Goal: Task Accomplishment & Management: Manage account settings

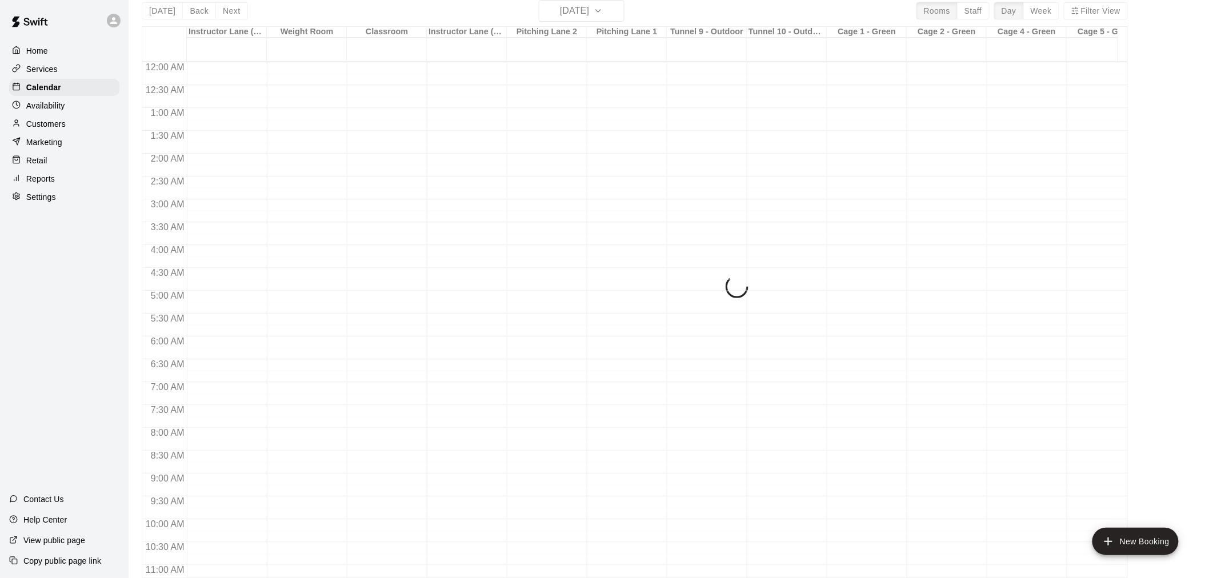
scroll to position [547, 339]
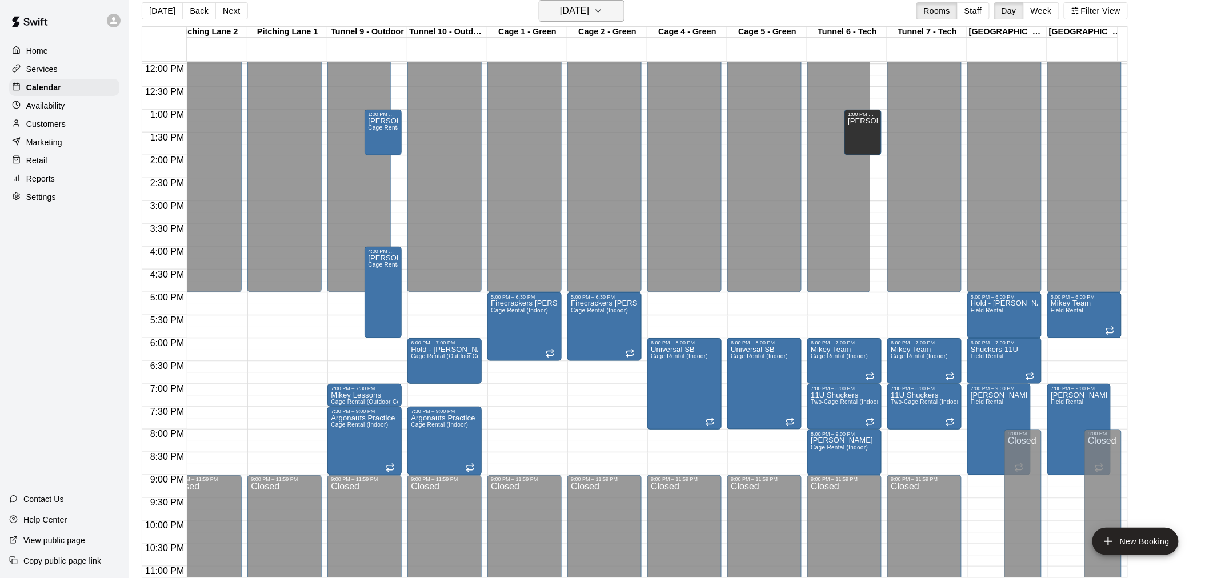
click at [601, 11] on icon "button" at bounding box center [598, 11] width 5 height 2
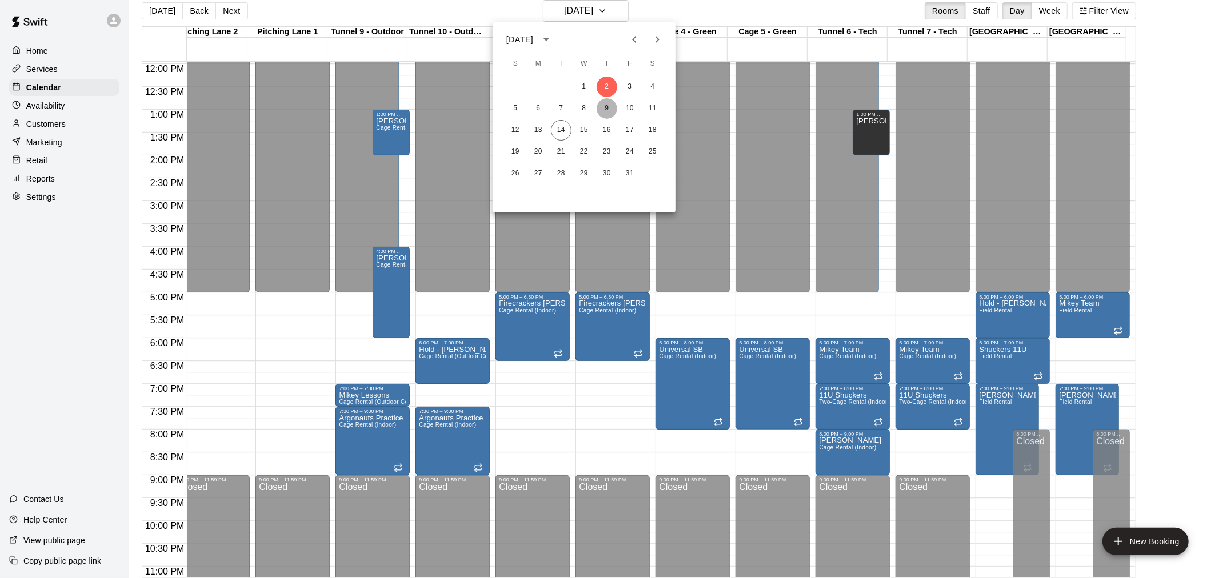
click at [607, 106] on button "9" at bounding box center [607, 108] width 21 height 21
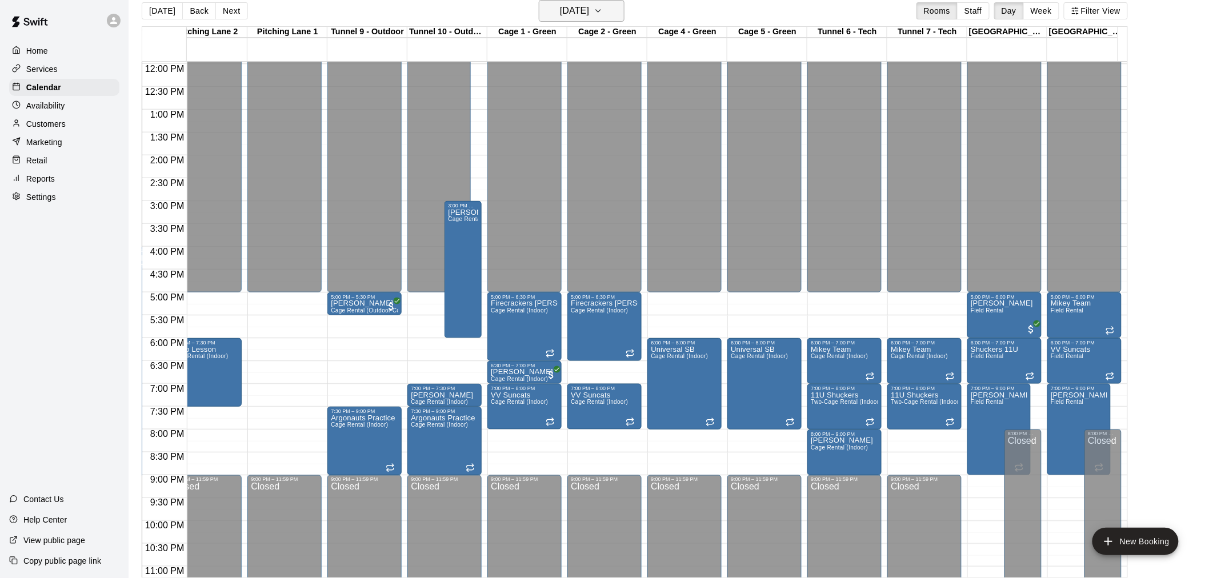
click at [601, 10] on icon "button" at bounding box center [598, 11] width 5 height 2
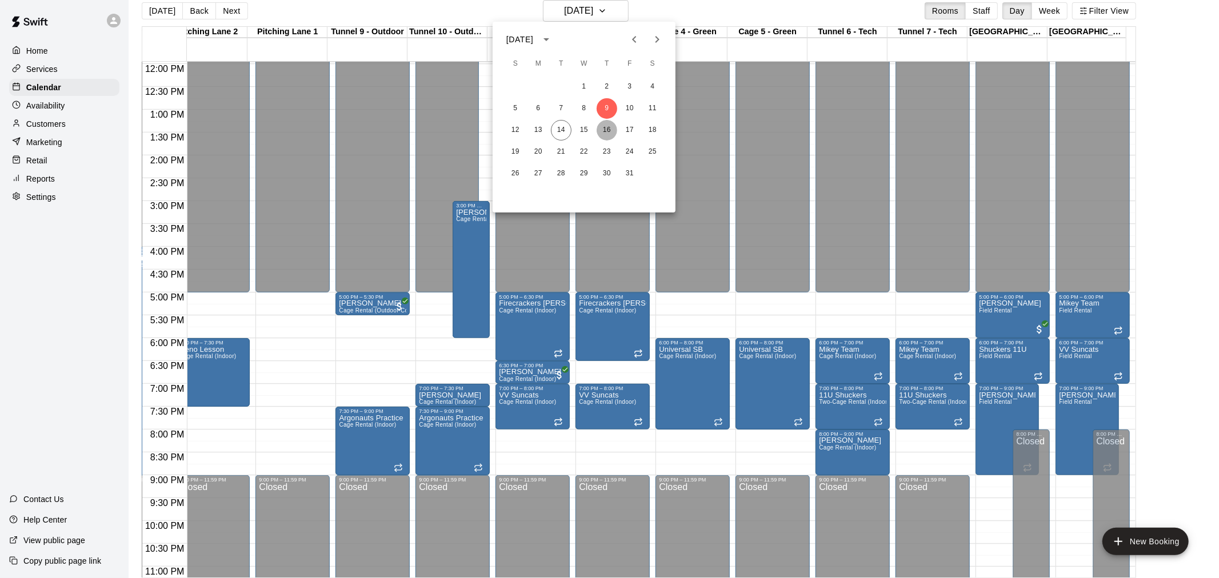
click at [608, 133] on button "16" at bounding box center [607, 130] width 21 height 21
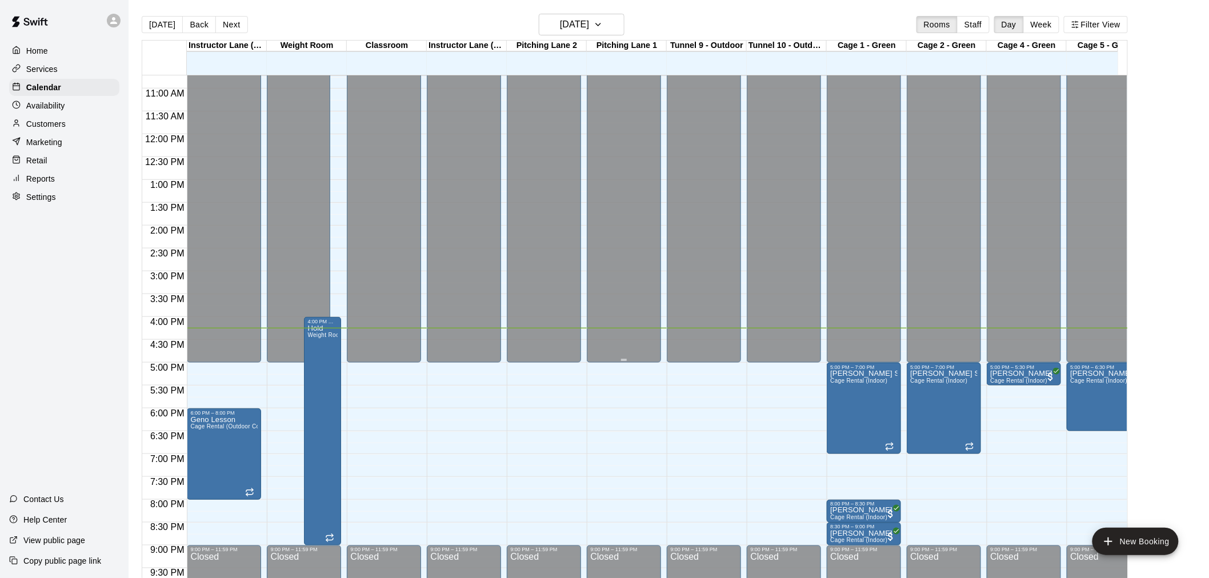
scroll to position [420, 0]
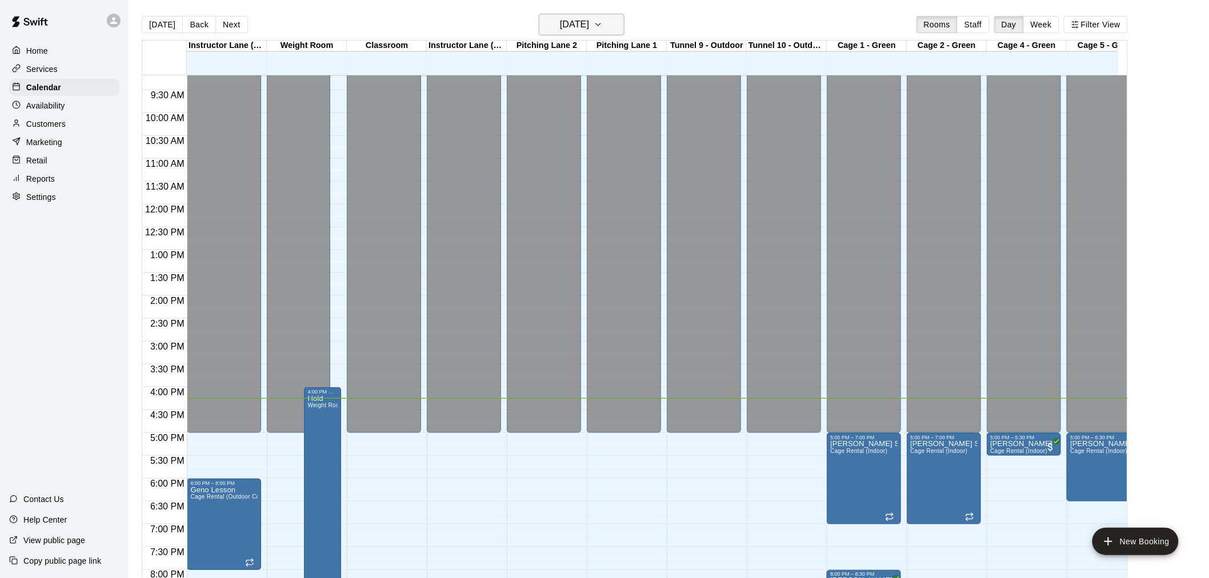
click at [601, 25] on icon "button" at bounding box center [598, 24] width 5 height 2
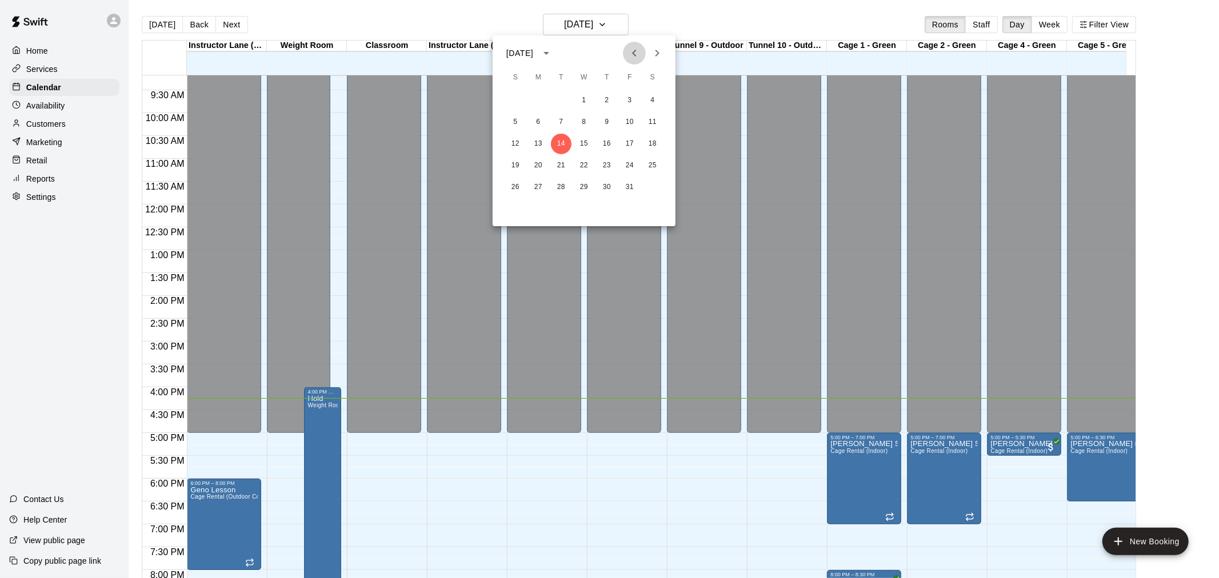
click at [634, 55] on icon "Previous month" at bounding box center [634, 53] width 14 height 14
click at [561, 96] on button "2" at bounding box center [561, 100] width 21 height 21
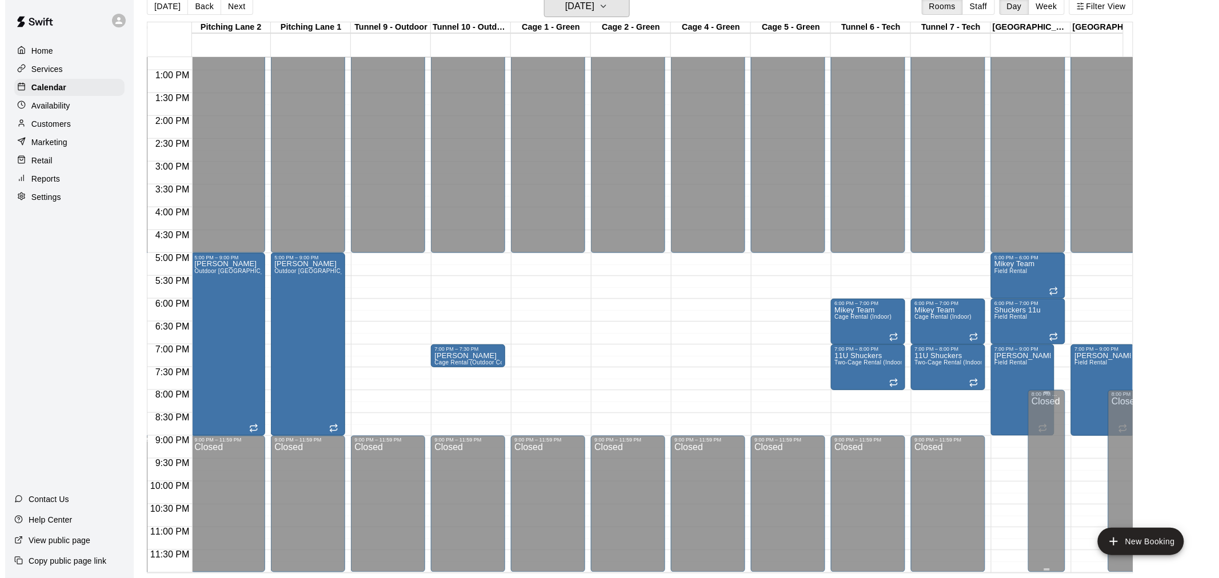
scroll to position [0, 318]
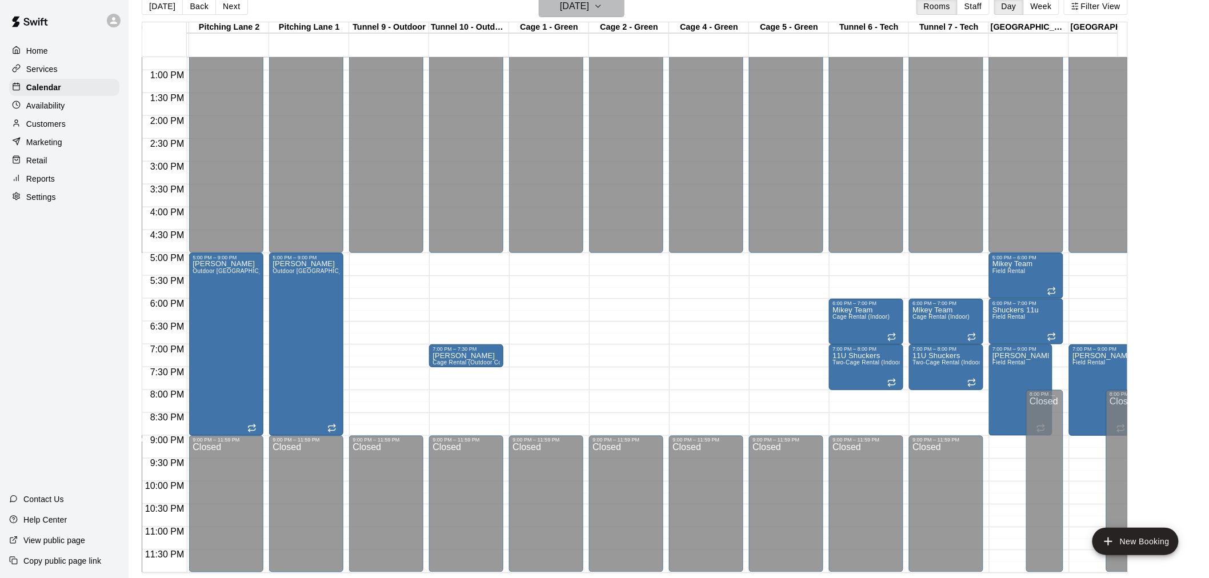
click at [603, 3] on icon "button" at bounding box center [598, 6] width 9 height 14
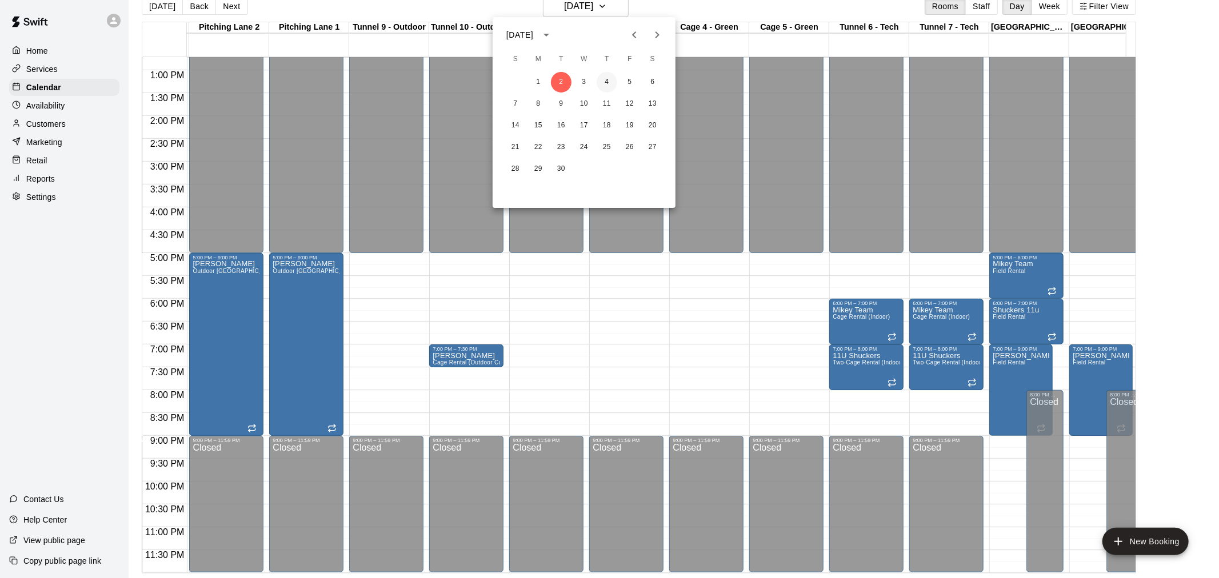
click at [605, 85] on button "4" at bounding box center [607, 82] width 21 height 21
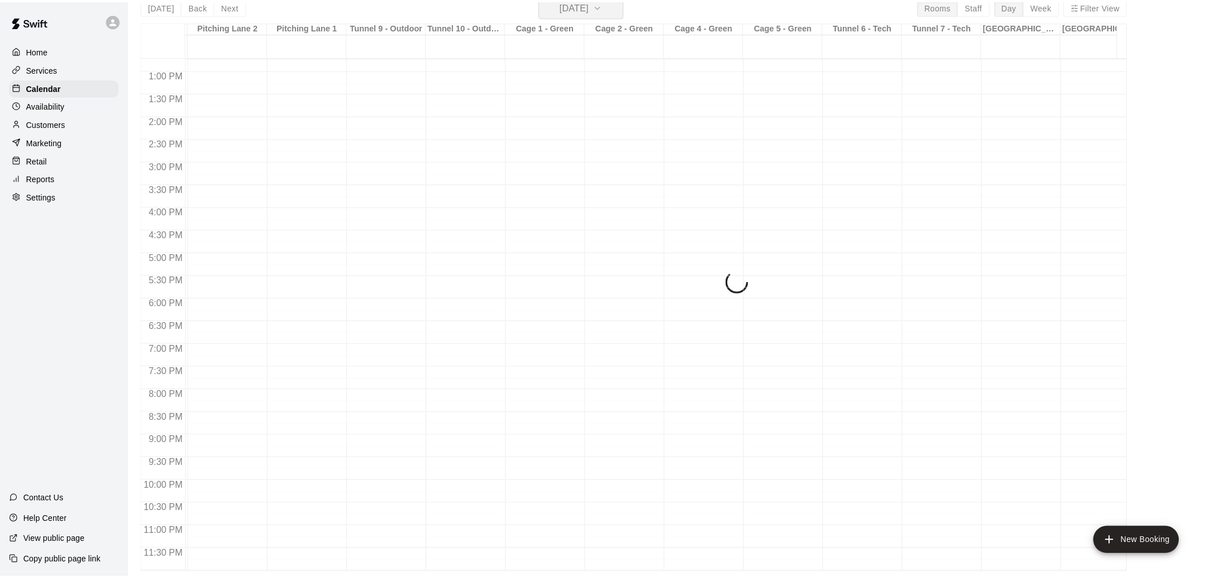
scroll to position [14, 0]
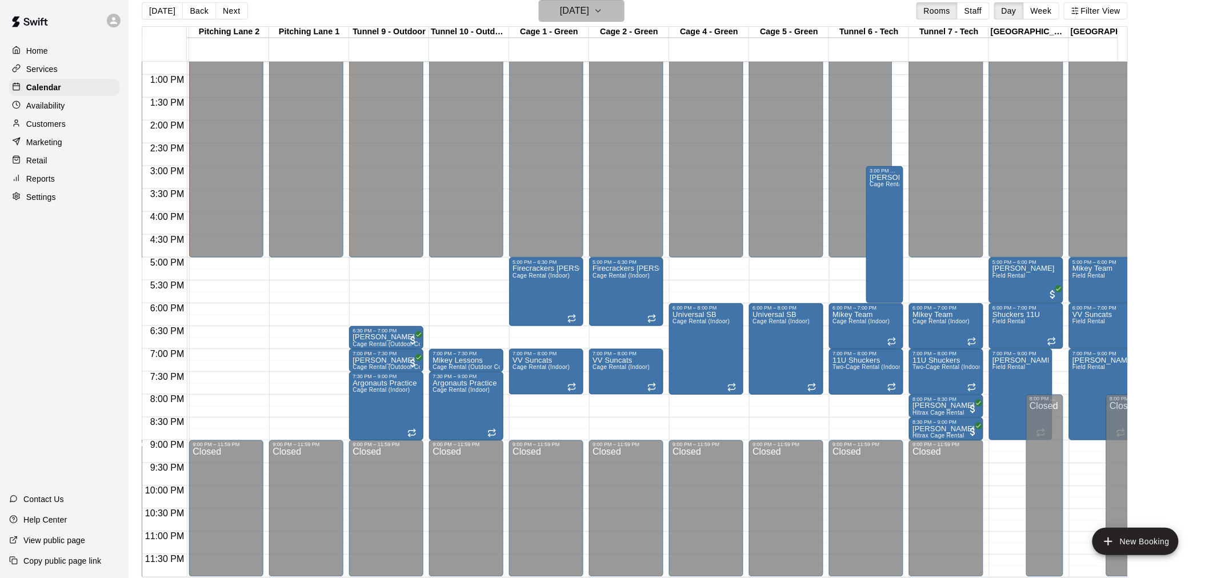
click at [603, 6] on icon "button" at bounding box center [598, 11] width 9 height 14
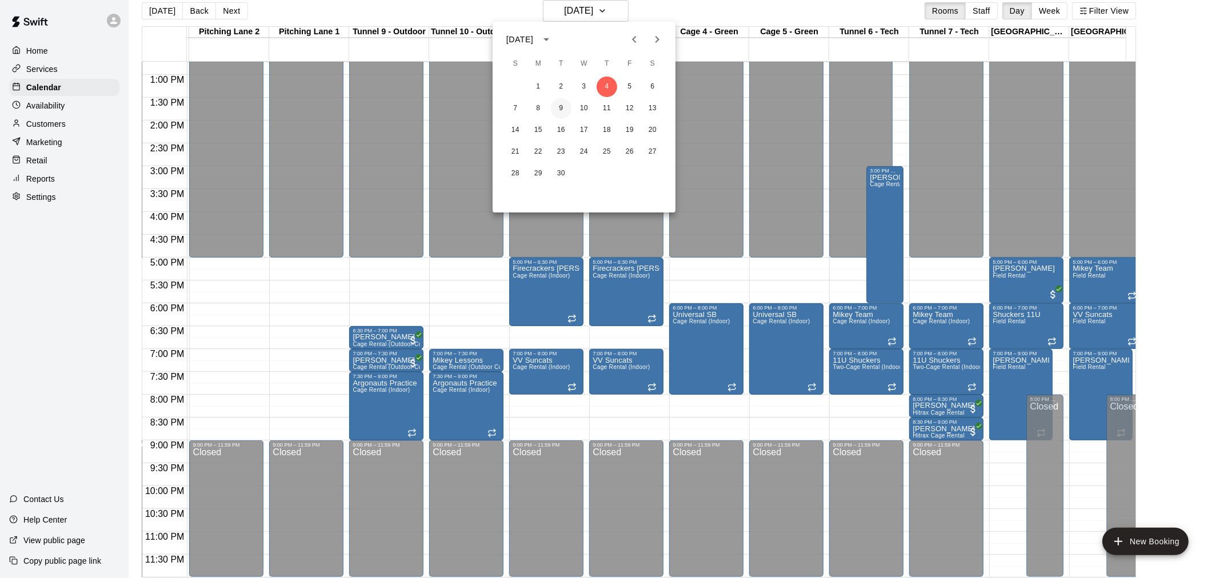
click at [561, 110] on button "9" at bounding box center [561, 108] width 21 height 21
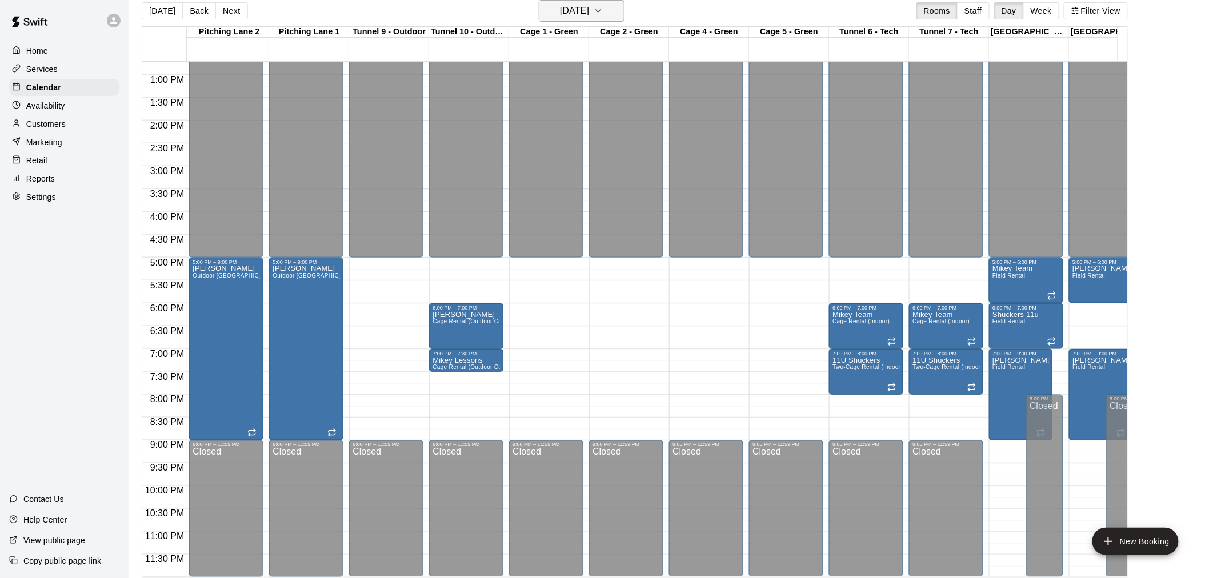
click at [603, 6] on icon "button" at bounding box center [598, 11] width 9 height 14
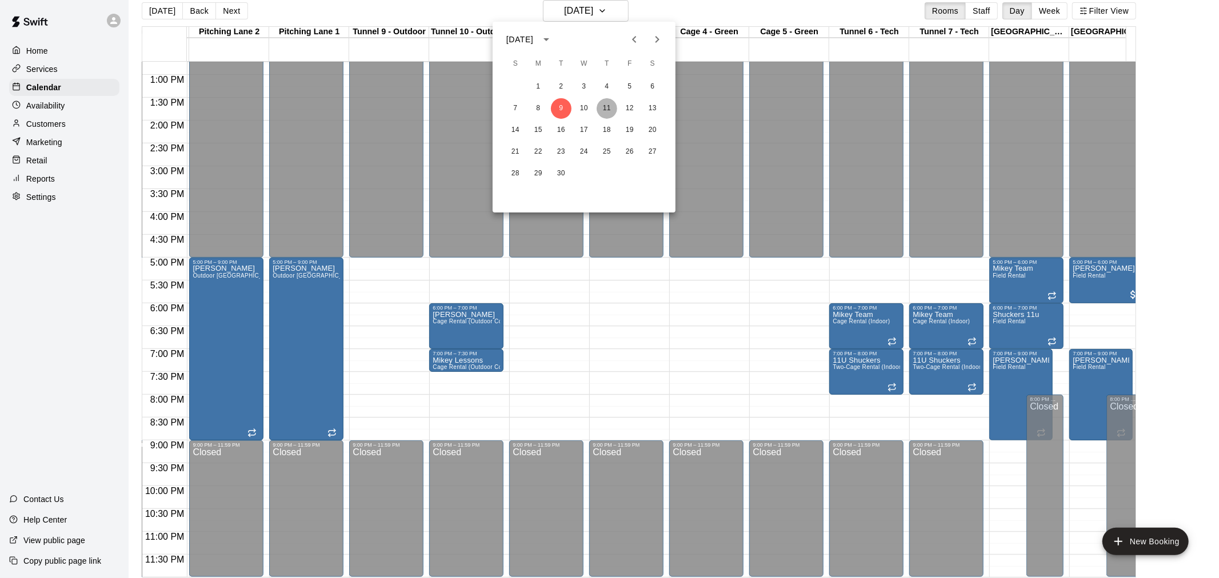
click at [606, 109] on button "11" at bounding box center [607, 108] width 21 height 21
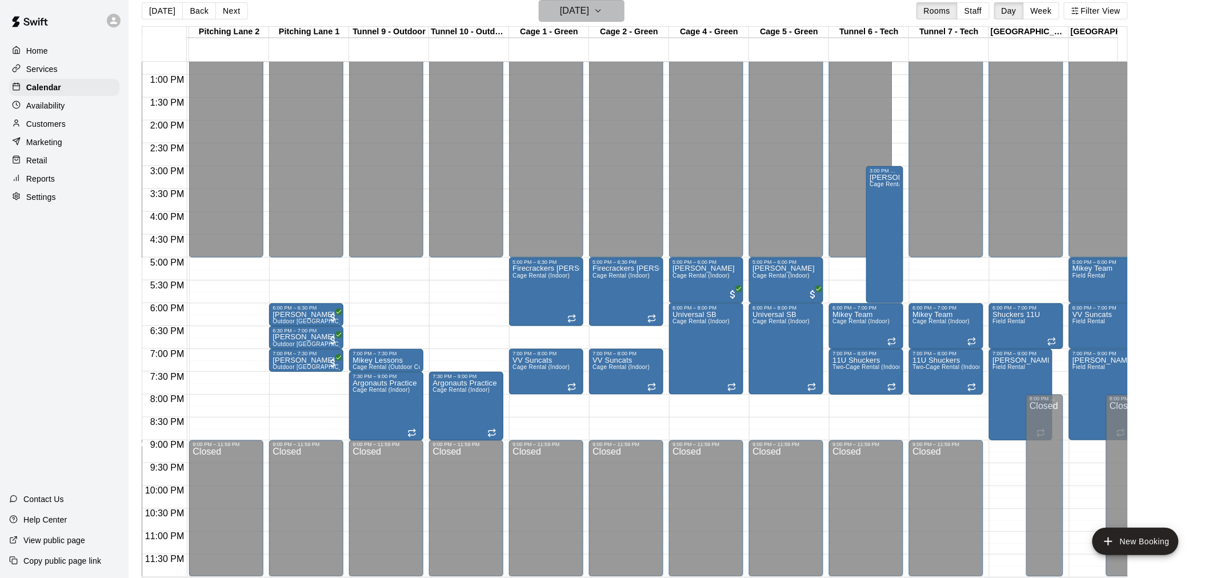
click at [625, 13] on button "Thursday Sep 11" at bounding box center [582, 11] width 86 height 22
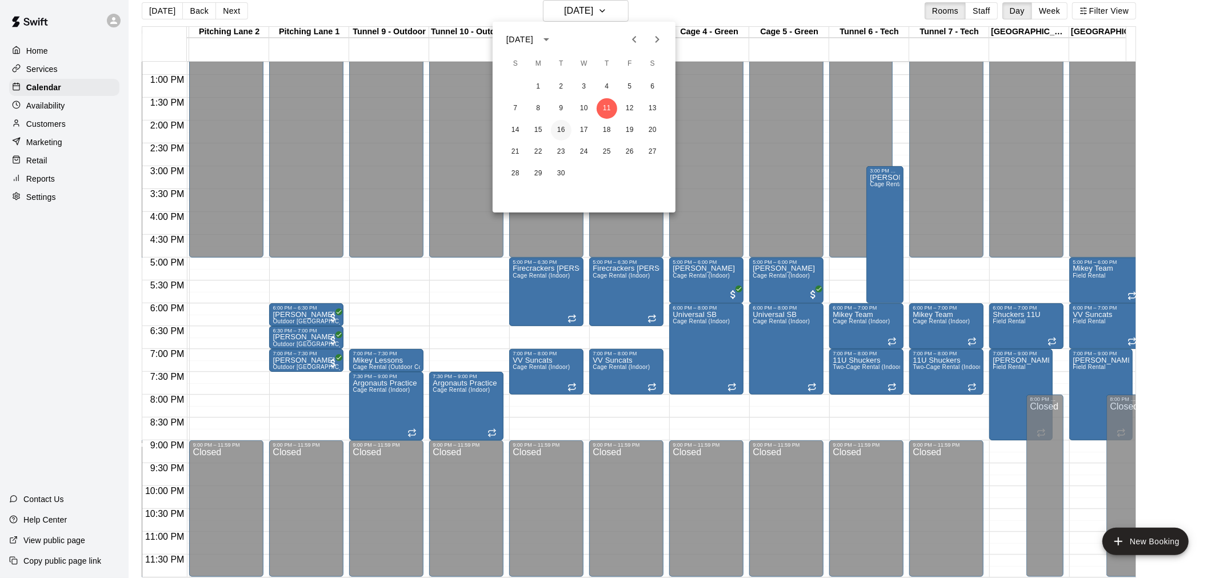
click at [560, 130] on button "16" at bounding box center [561, 130] width 21 height 21
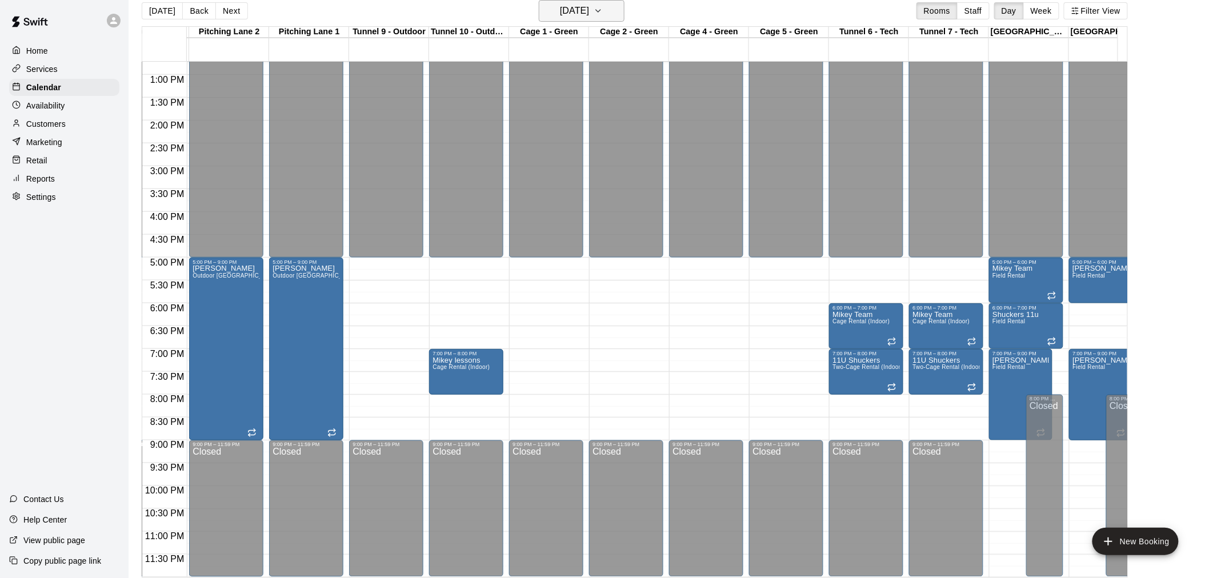
click at [603, 12] on icon "button" at bounding box center [598, 11] width 9 height 14
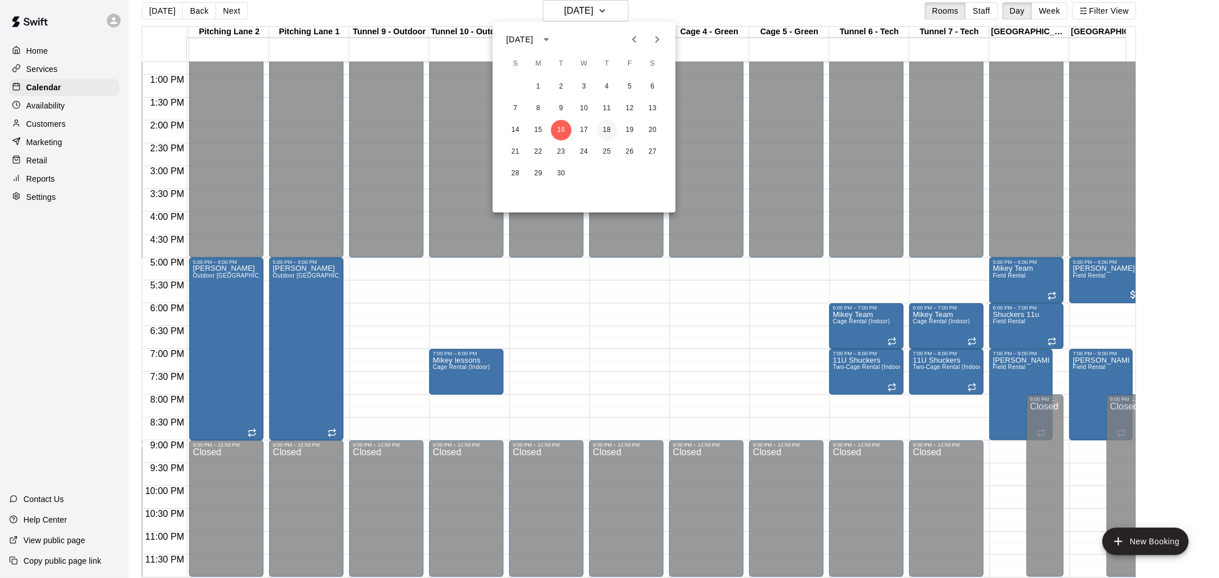
click at [610, 129] on button "18" at bounding box center [607, 130] width 21 height 21
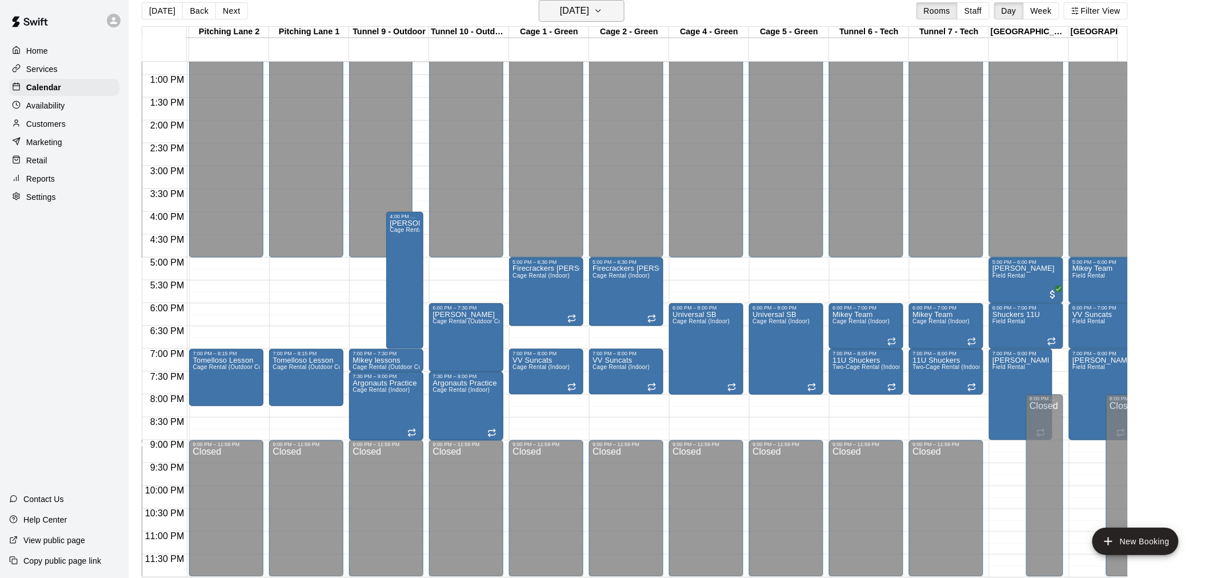
click at [603, 14] on icon "button" at bounding box center [598, 11] width 9 height 14
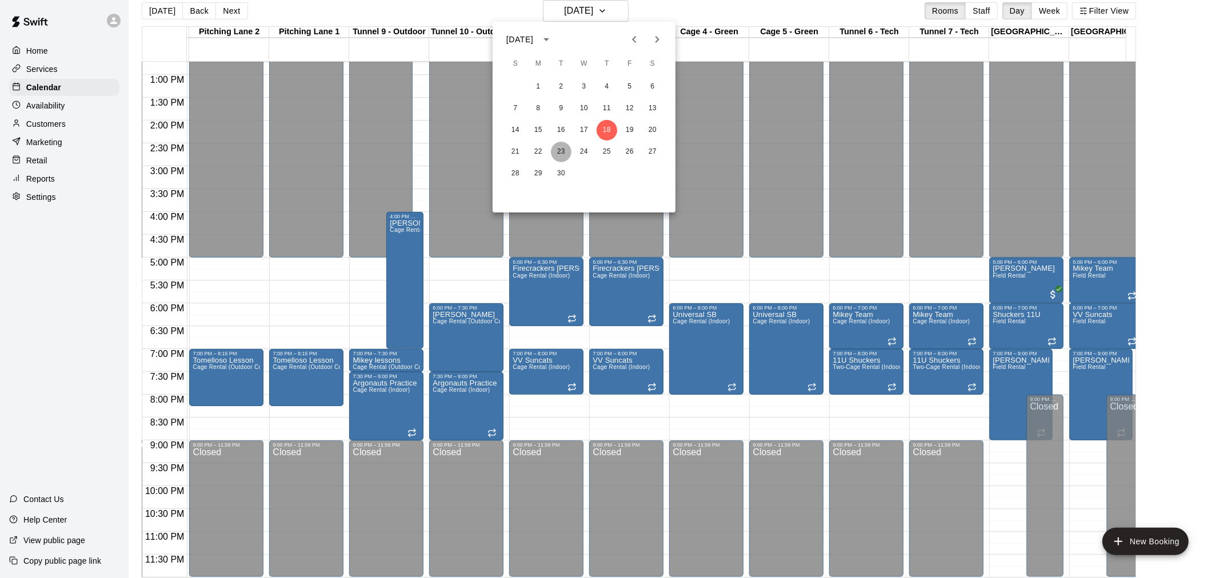
click at [562, 153] on button "23" at bounding box center [561, 152] width 21 height 21
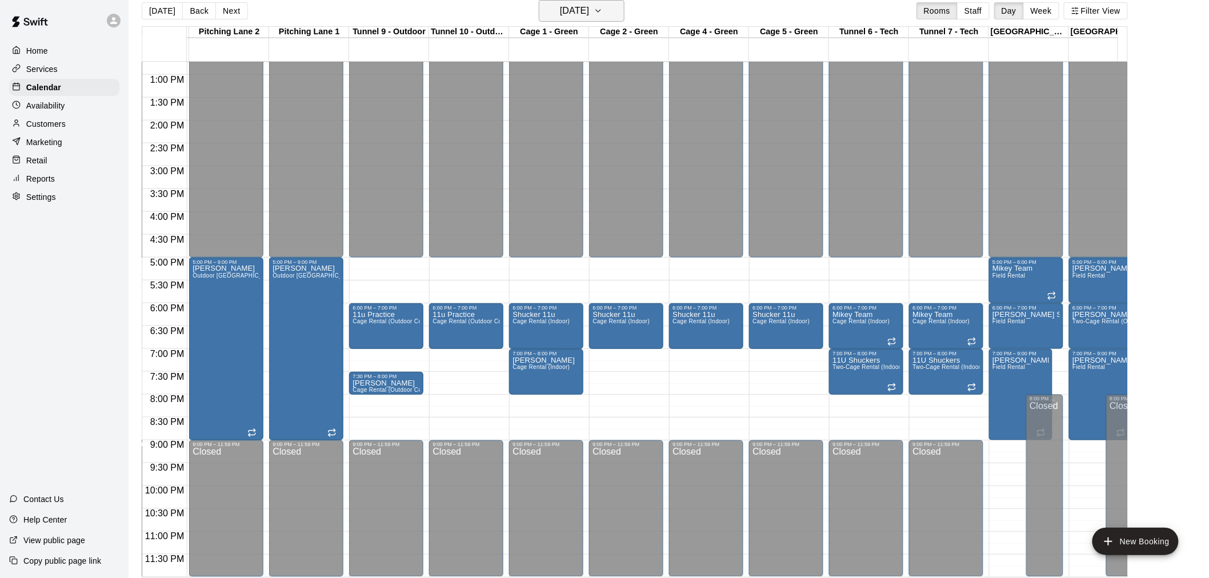
click at [603, 7] on icon "button" at bounding box center [598, 11] width 9 height 14
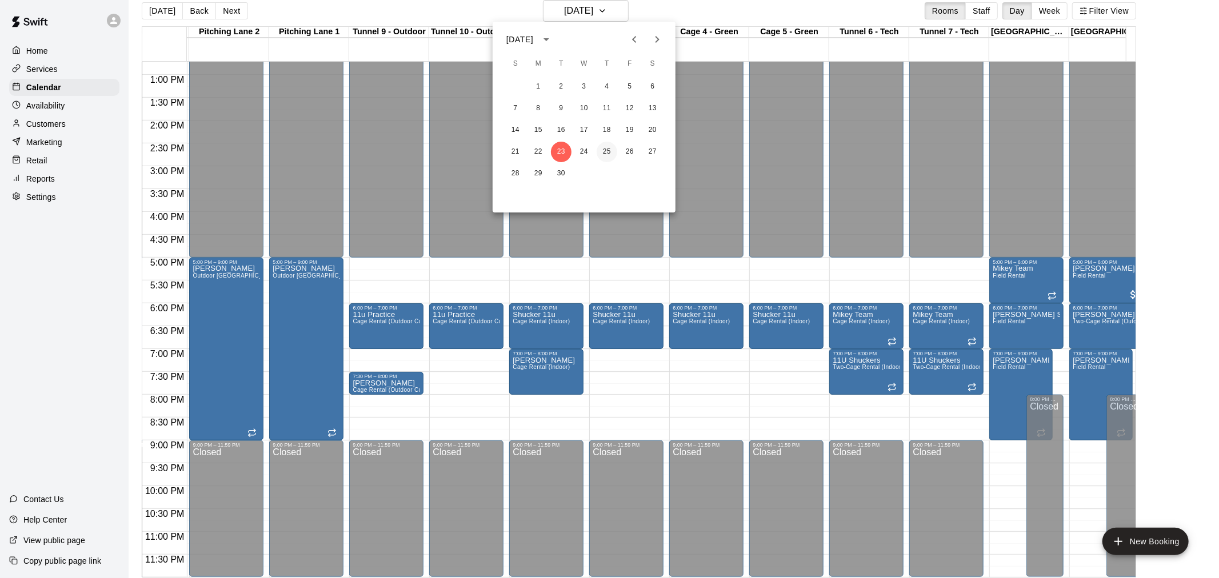
click at [612, 149] on button "25" at bounding box center [607, 152] width 21 height 21
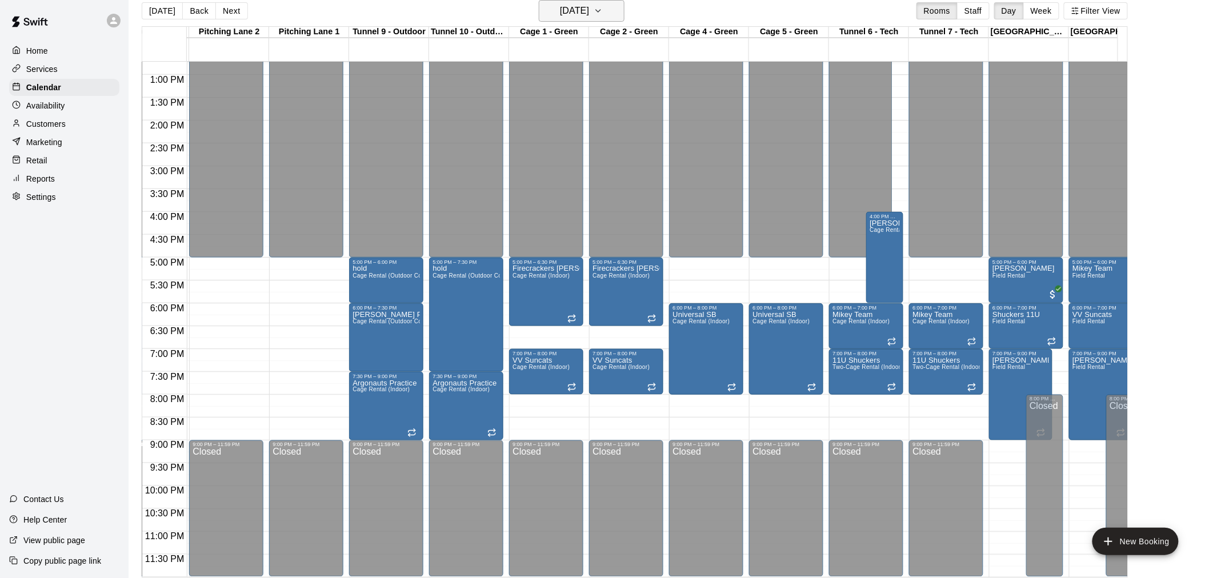
click at [625, 12] on button "Thursday Sep 25" at bounding box center [582, 11] width 86 height 22
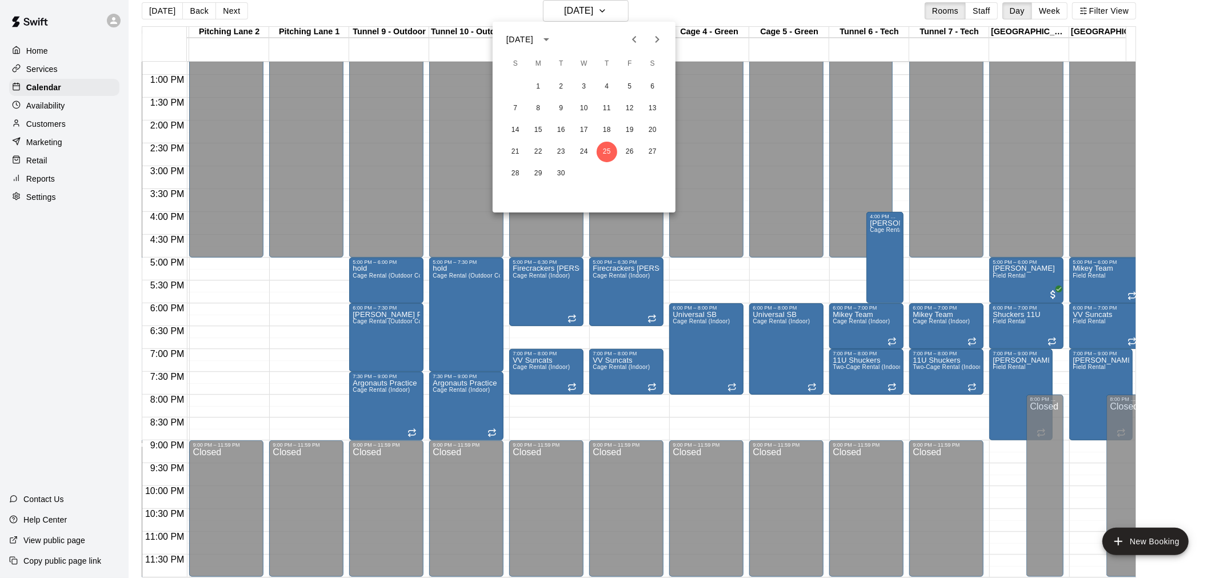
click at [659, 43] on icon "Next month" at bounding box center [657, 40] width 14 height 14
click at [611, 87] on button "2" at bounding box center [607, 87] width 21 height 21
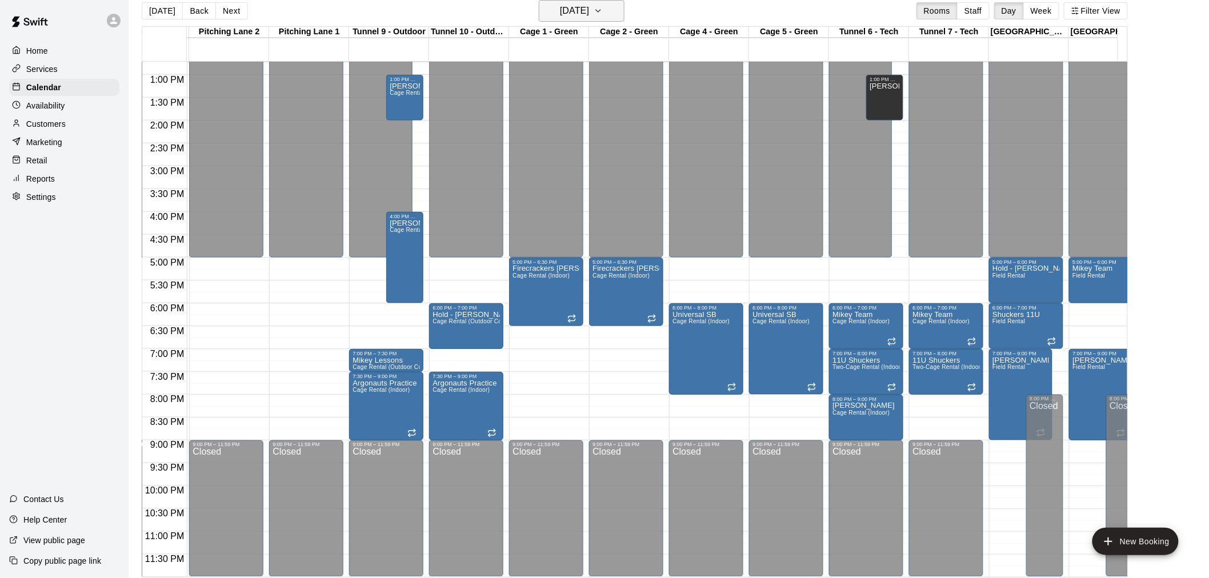
click at [587, 7] on h6 "[DATE]" at bounding box center [574, 11] width 29 height 16
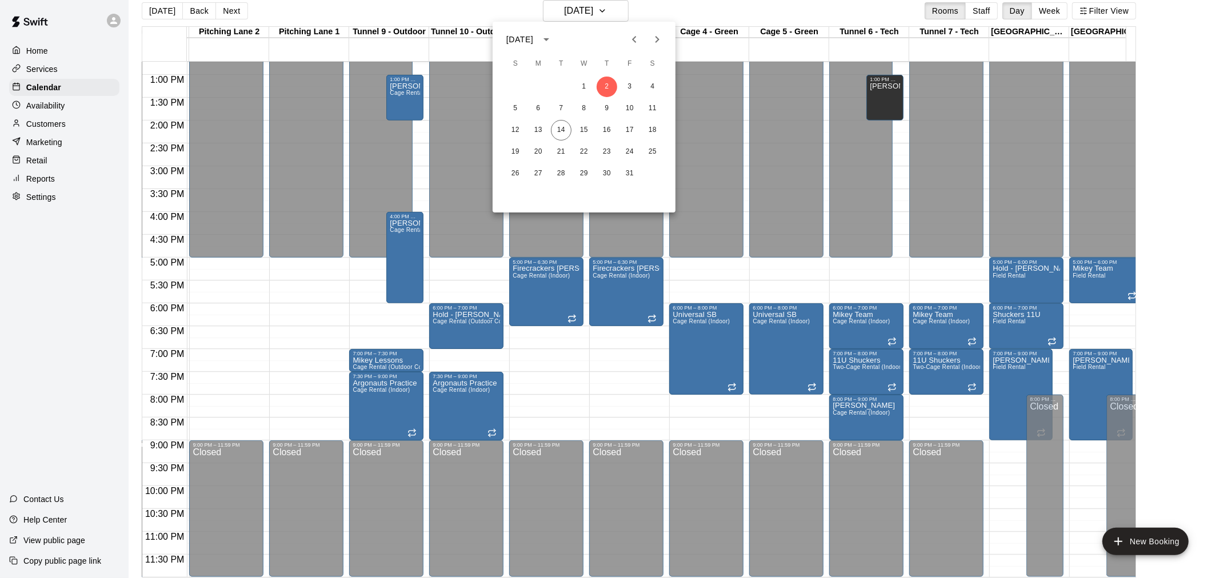
click at [632, 38] on icon "Previous month" at bounding box center [634, 40] width 14 height 14
click at [604, 107] on button "7" at bounding box center [607, 108] width 21 height 21
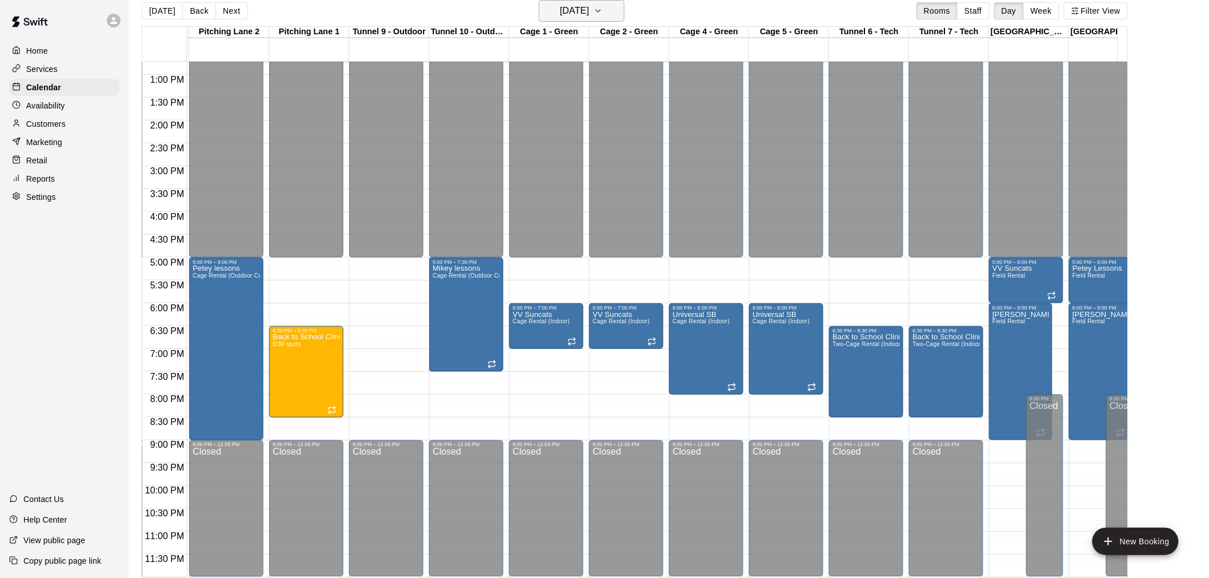
click at [603, 9] on icon "button" at bounding box center [598, 11] width 9 height 14
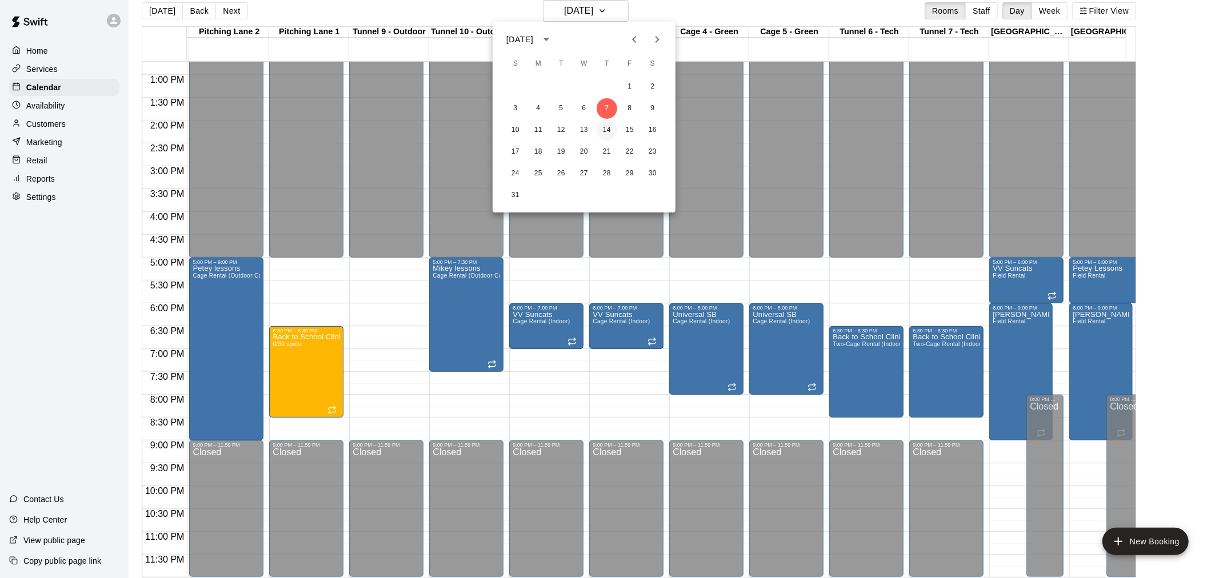
click at [606, 127] on button "14" at bounding box center [607, 130] width 21 height 21
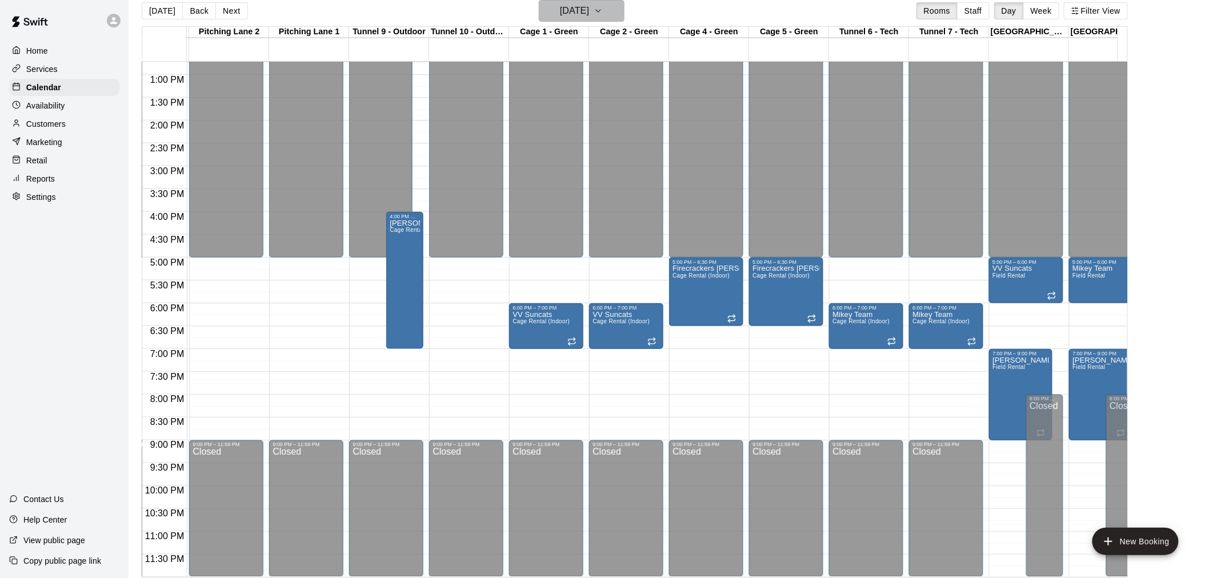
click at [625, 13] on button "Thursday Aug 14" at bounding box center [582, 11] width 86 height 22
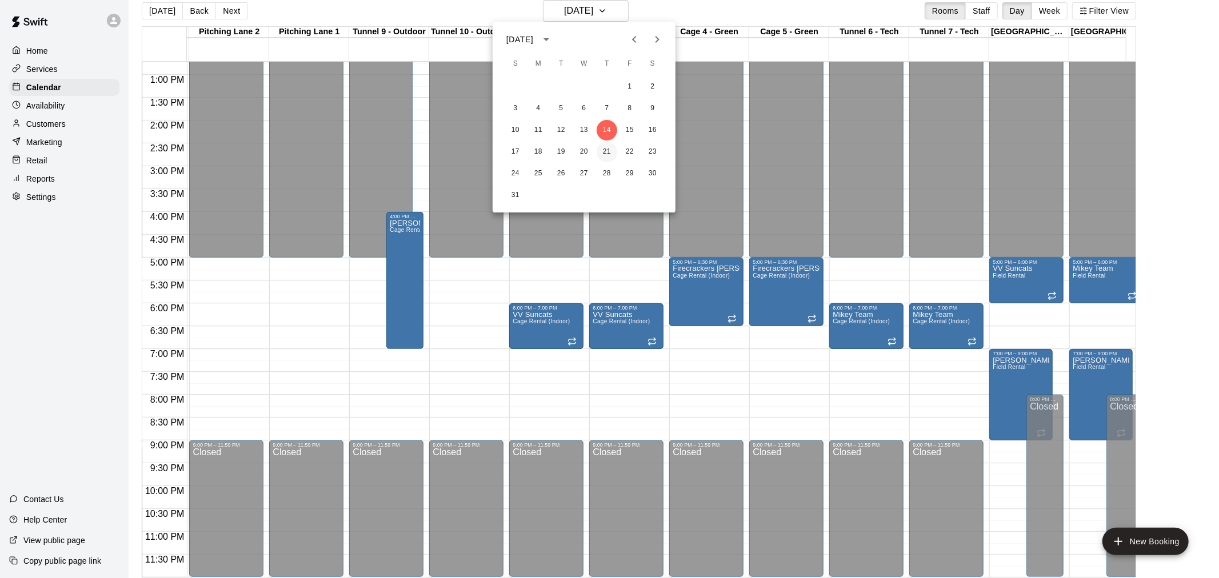
click at [606, 151] on button "21" at bounding box center [607, 152] width 21 height 21
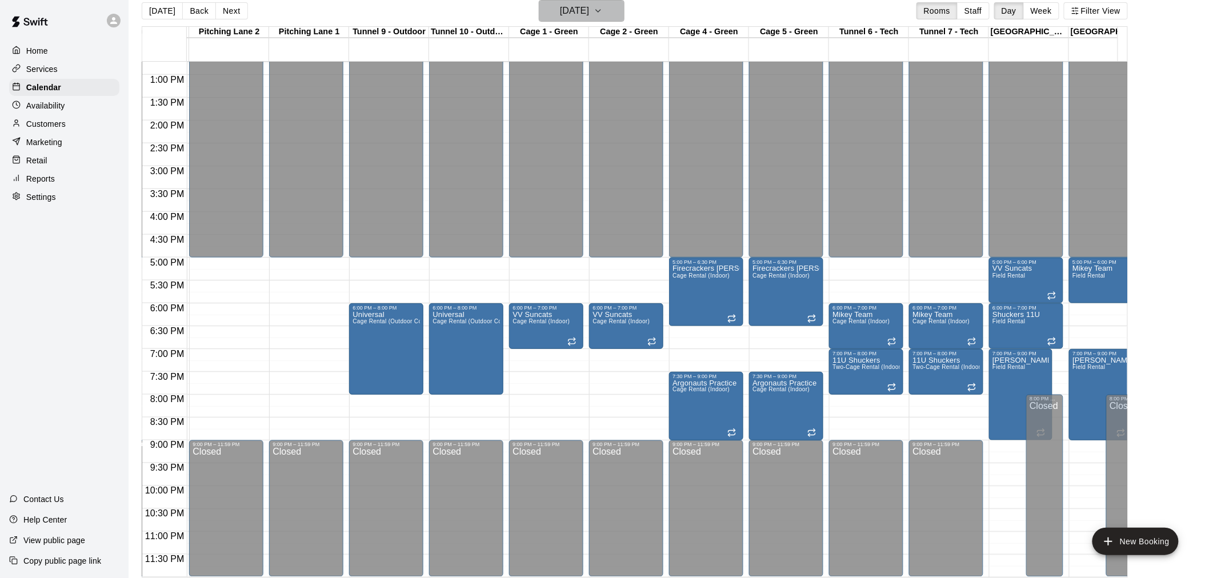
click at [603, 6] on icon "button" at bounding box center [598, 11] width 9 height 14
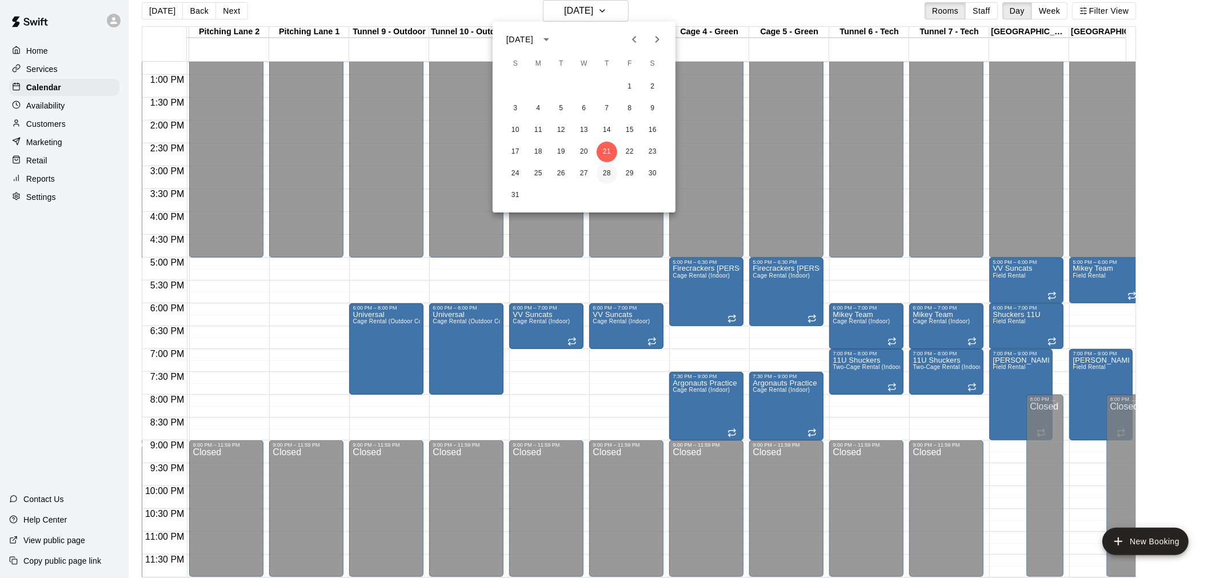
click at [607, 172] on button "28" at bounding box center [607, 173] width 21 height 21
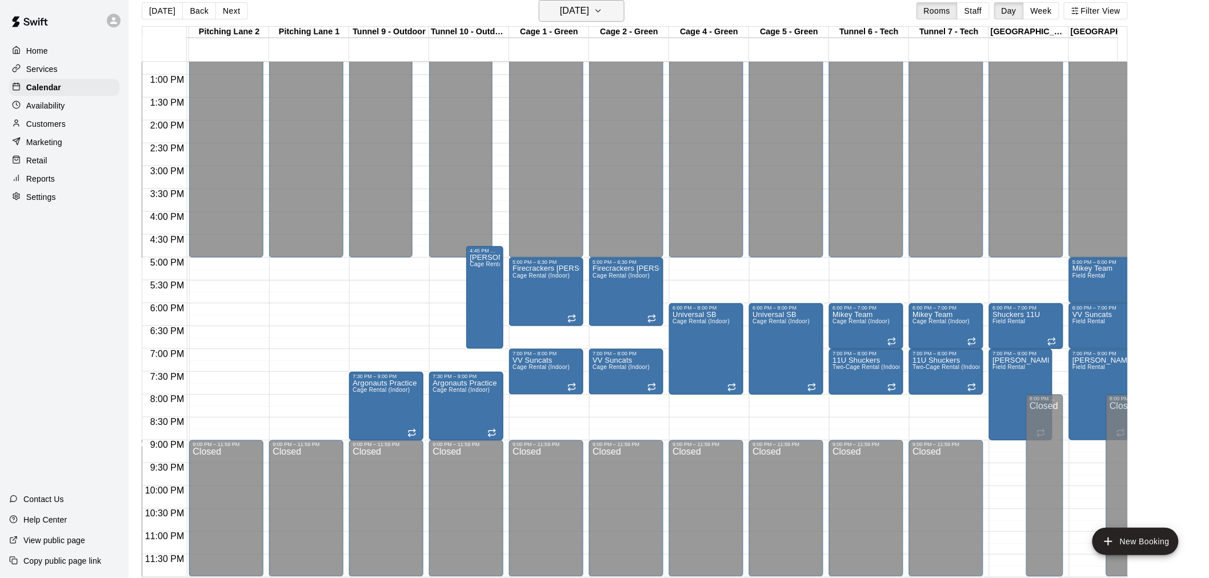
click at [625, 13] on button "Thursday Aug 28" at bounding box center [582, 11] width 86 height 22
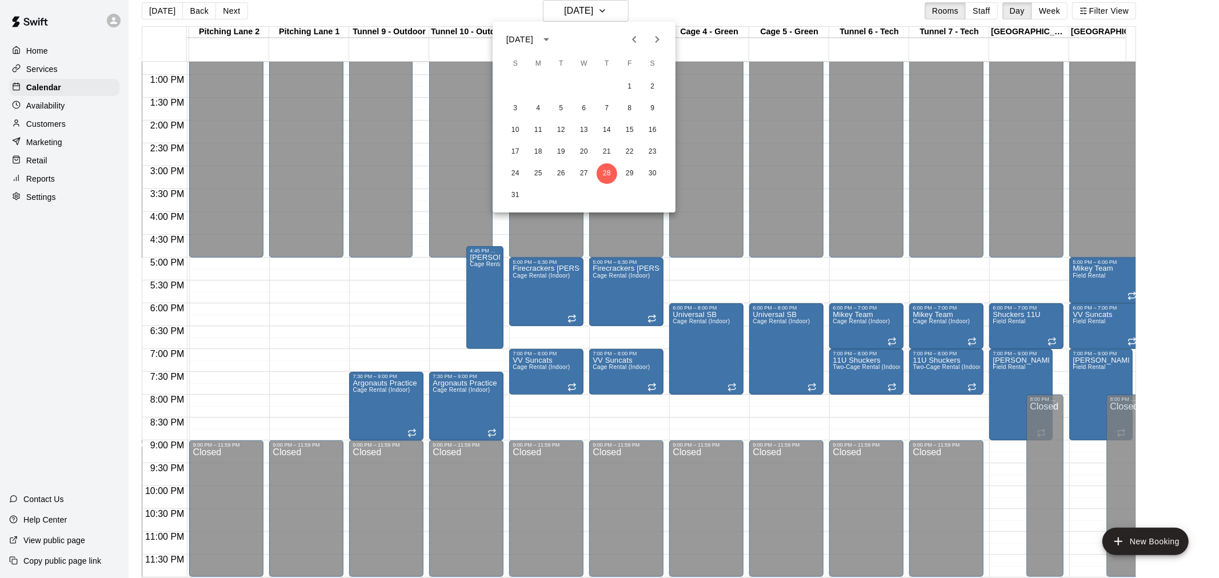
click at [658, 37] on icon "Next month" at bounding box center [657, 40] width 14 height 14
click at [608, 86] on button "4" at bounding box center [607, 87] width 21 height 21
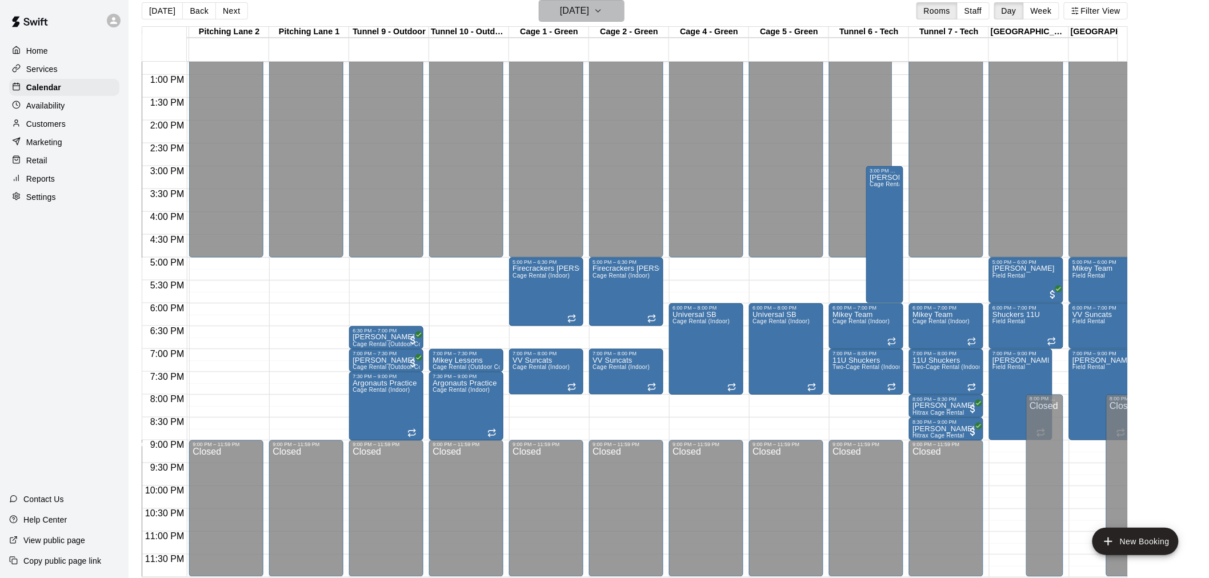
click at [603, 11] on icon "button" at bounding box center [598, 11] width 9 height 14
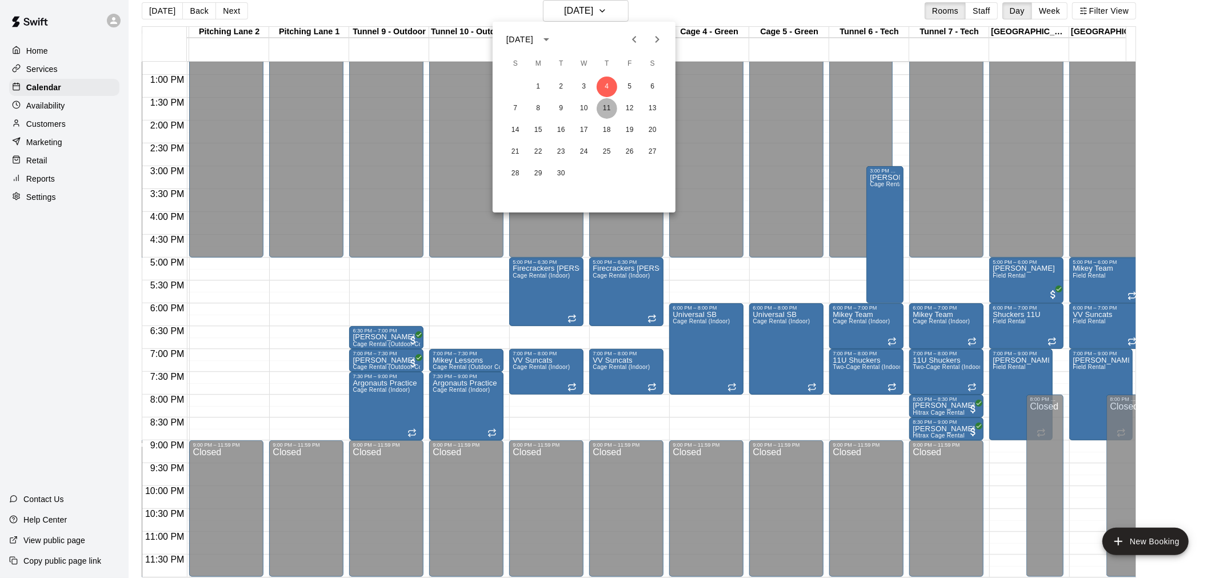
click at [606, 109] on button "11" at bounding box center [607, 108] width 21 height 21
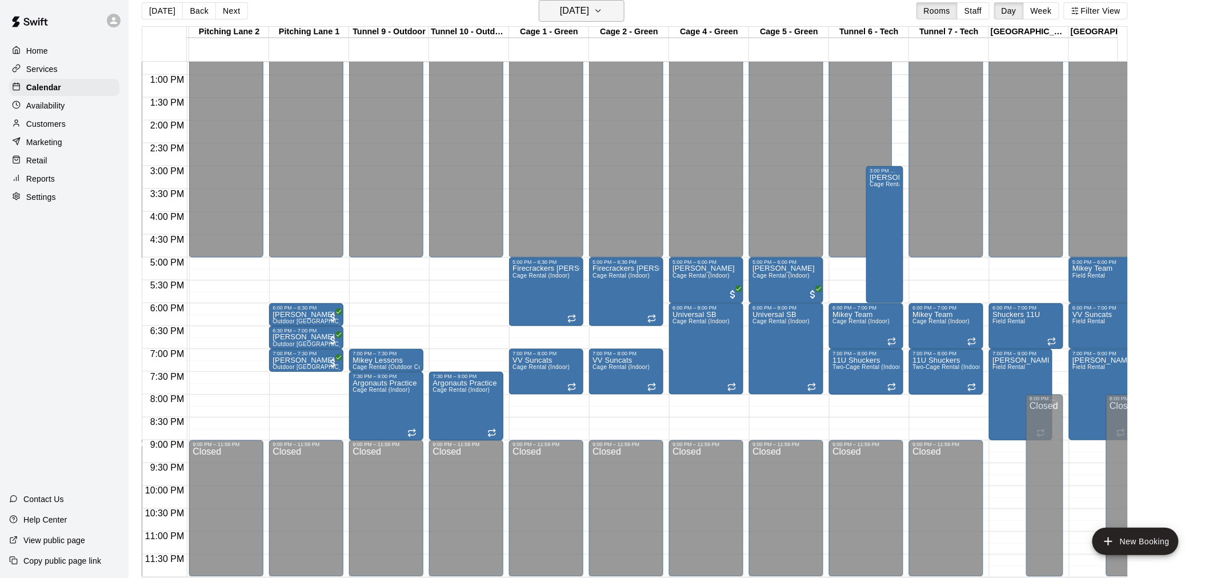
click at [603, 15] on icon "button" at bounding box center [598, 11] width 9 height 14
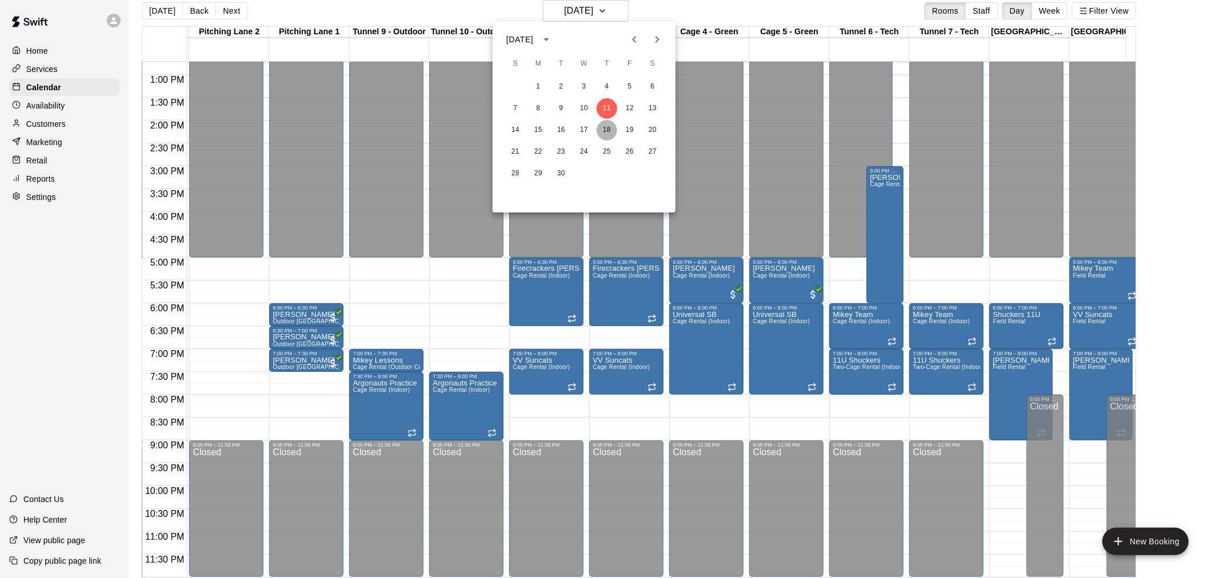
click at [610, 130] on button "18" at bounding box center [607, 130] width 21 height 21
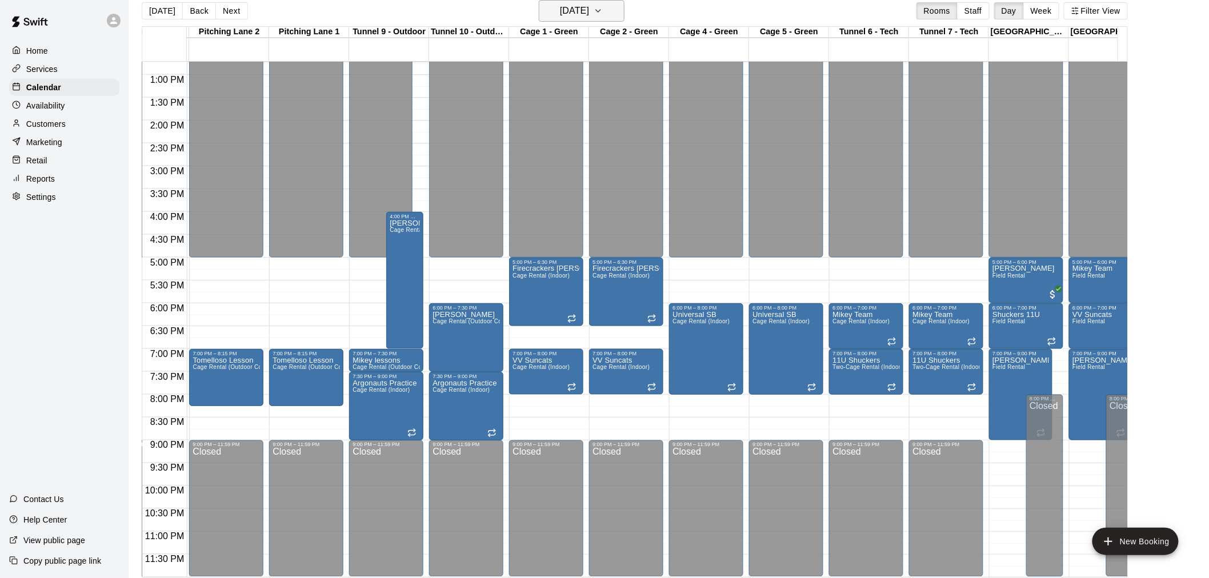
click at [603, 8] on icon "button" at bounding box center [598, 11] width 9 height 14
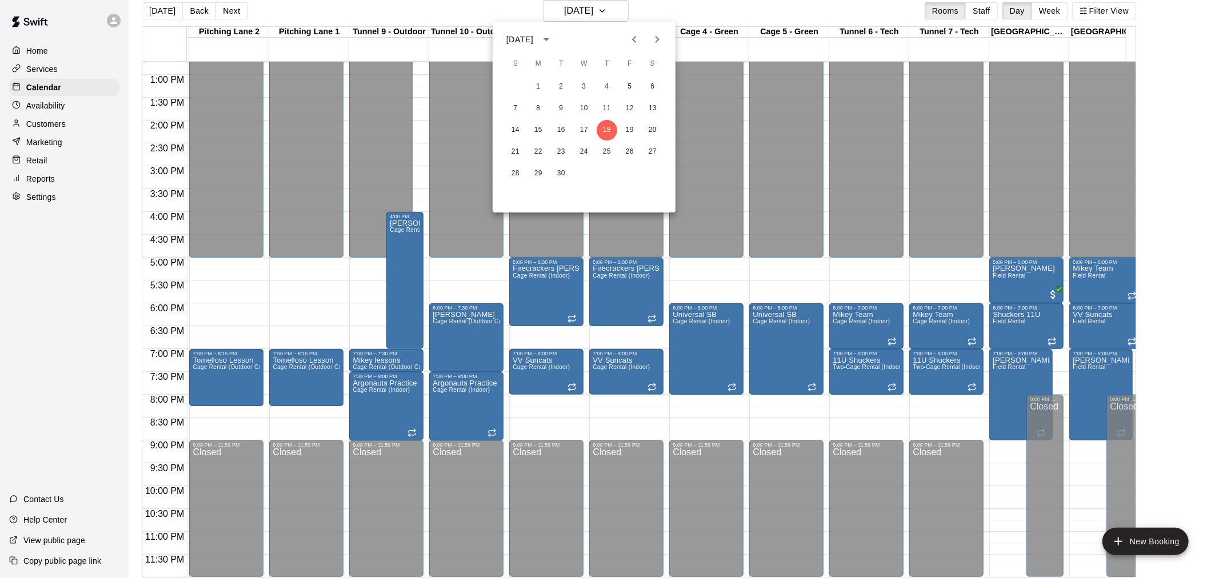
click at [147, 12] on div at bounding box center [609, 289] width 1219 height 578
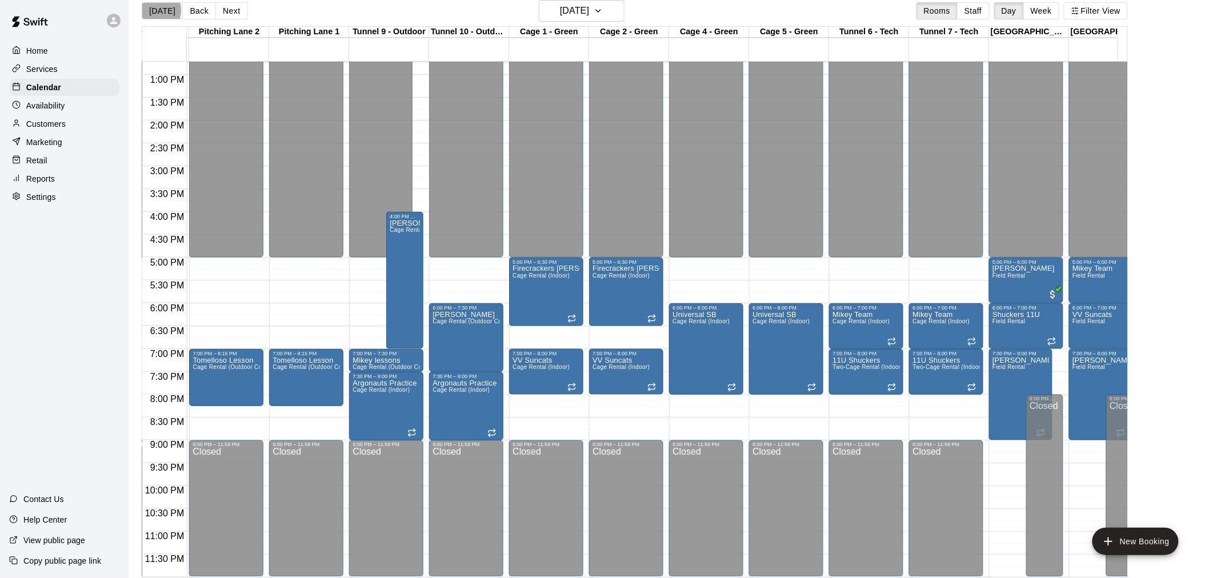
click at [153, 10] on button "[DATE]" at bounding box center [162, 10] width 41 height 17
